Goal: Subscribe to service/newsletter

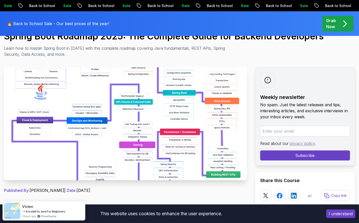
scroll to position [59, 0]
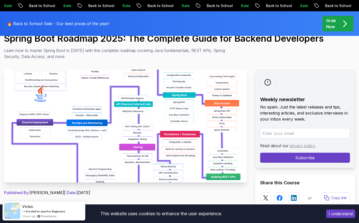
click at [294, 128] on input "email" at bounding box center [305, 133] width 90 height 11
type input "nguyenquangminh4b4@gmail.com"
click at [292, 157] on button "Subscribe" at bounding box center [305, 157] width 90 height 10
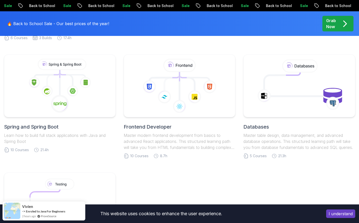
scroll to position [230, 0]
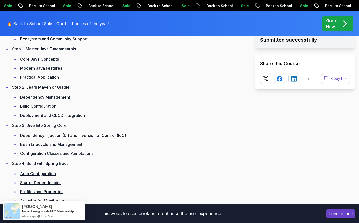
scroll to position [753, 0]
